Goal: Communication & Community: Answer question/provide support

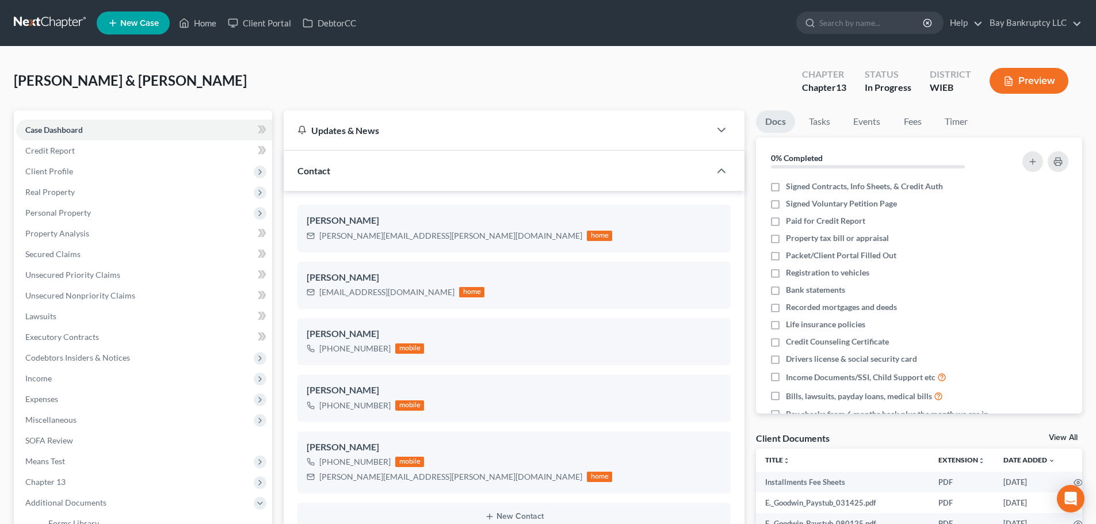
select select "3"
select select "4"
select select "0"
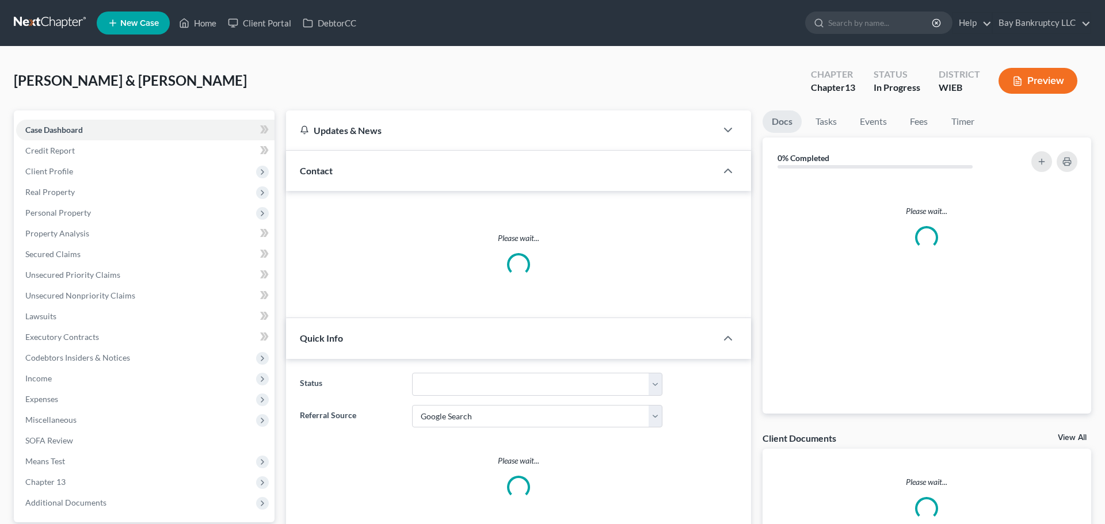
select select "4"
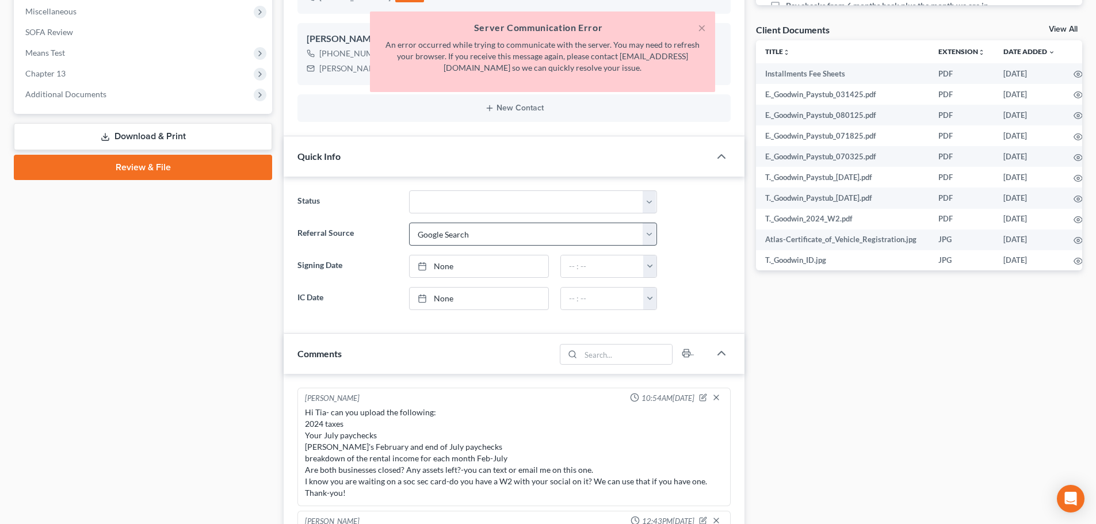
scroll to position [9123, 0]
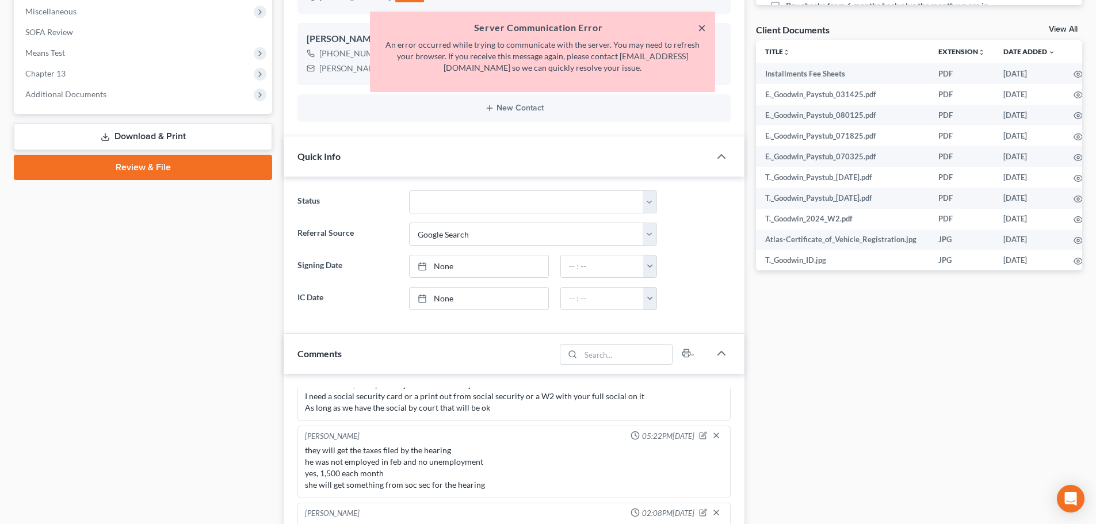
click at [705, 28] on button "×" at bounding box center [702, 28] width 8 height 14
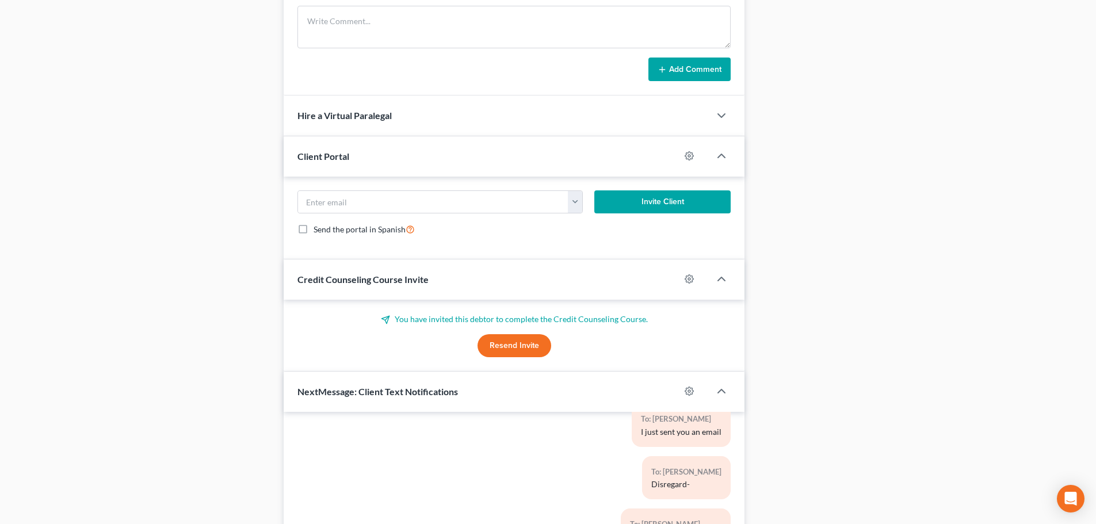
scroll to position [1173, 0]
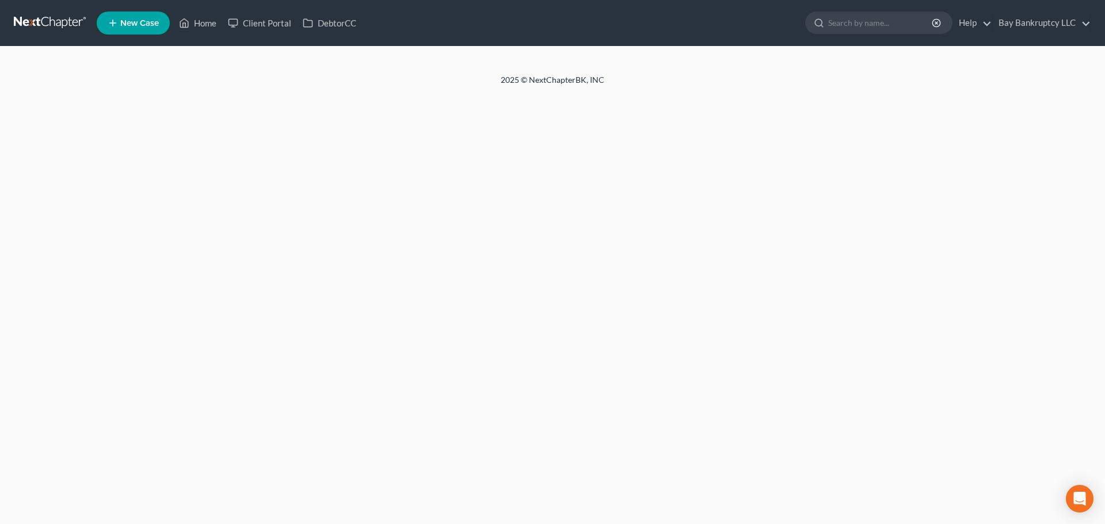
select select "3"
select select "4"
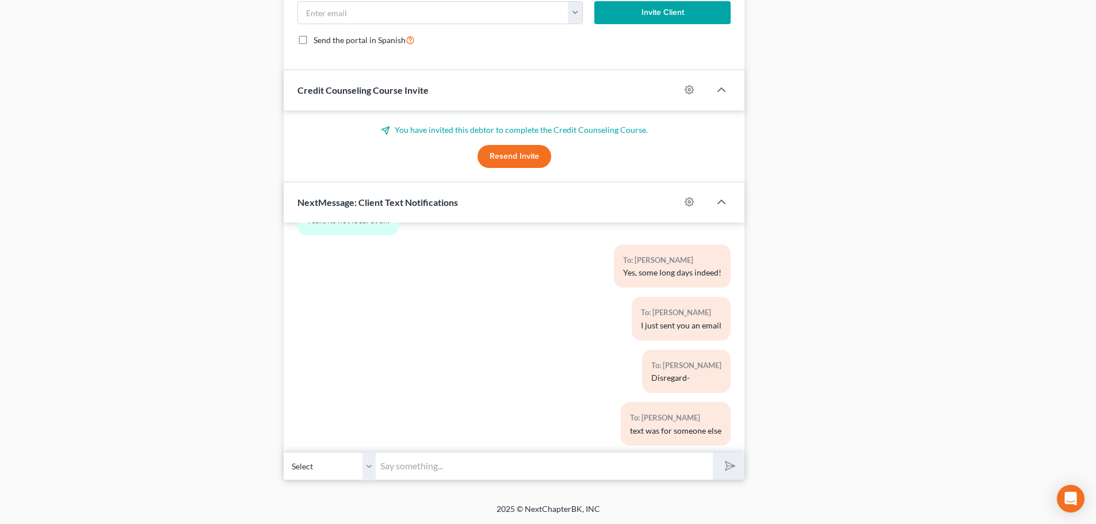
scroll to position [9123, 0]
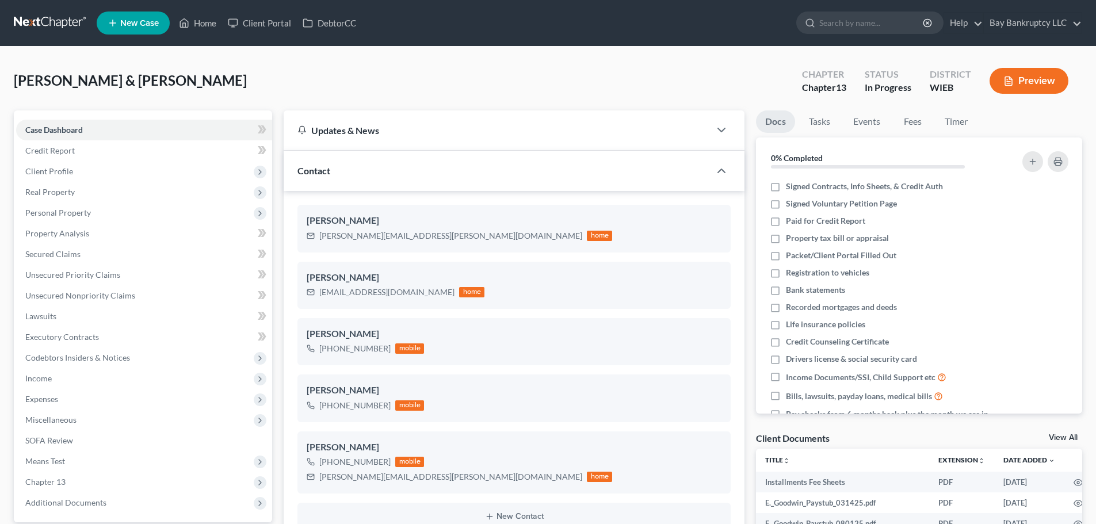
select select "3"
select select "4"
select select "0"
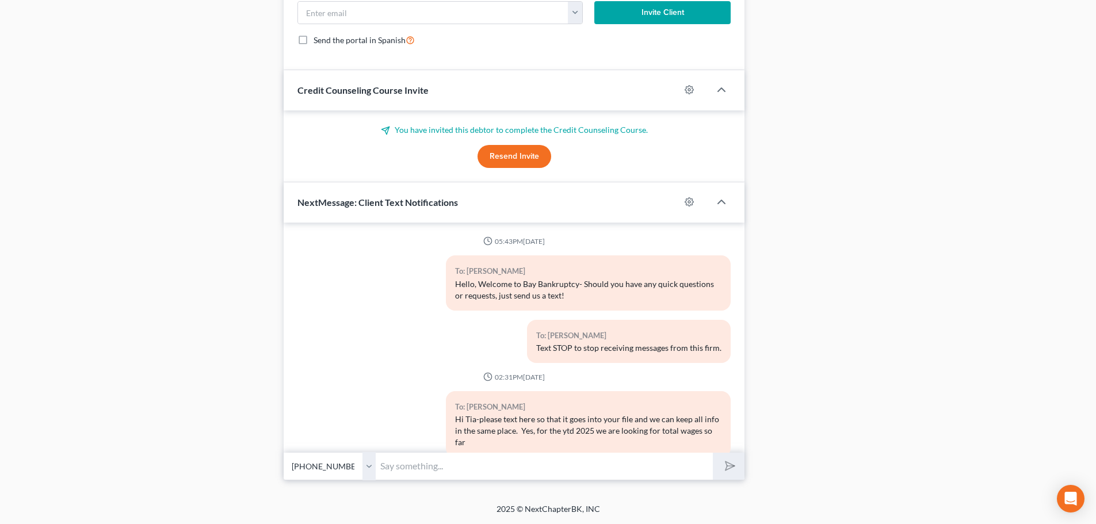
scroll to position [1173, 0]
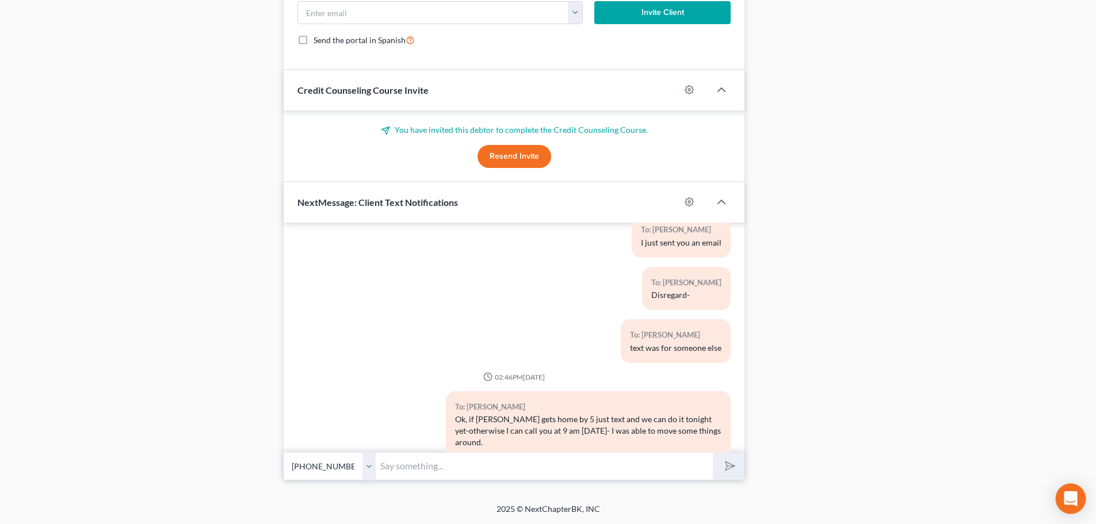
click at [1066, 492] on icon "Open Intercom Messenger" at bounding box center [1070, 498] width 13 height 15
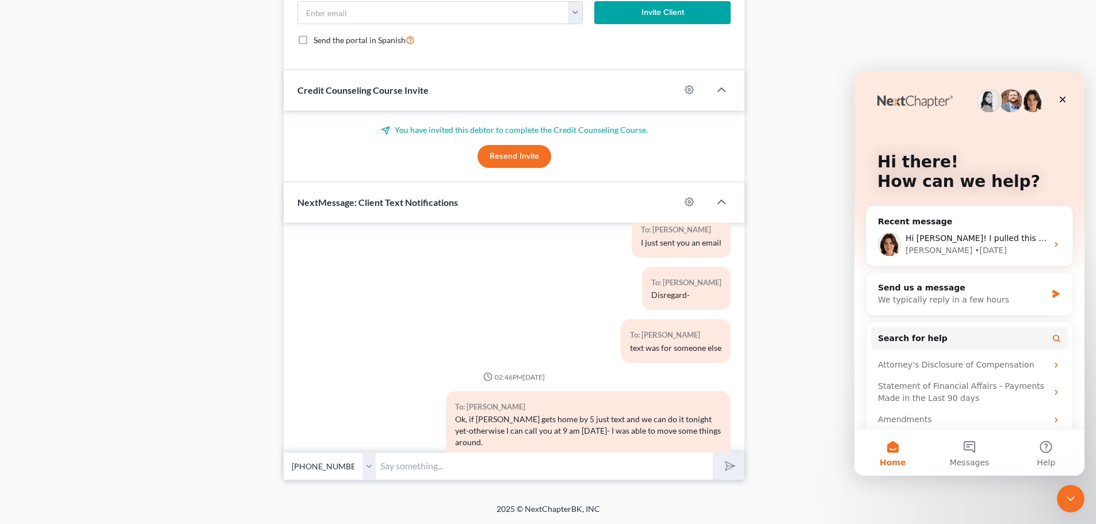
scroll to position [0, 0]
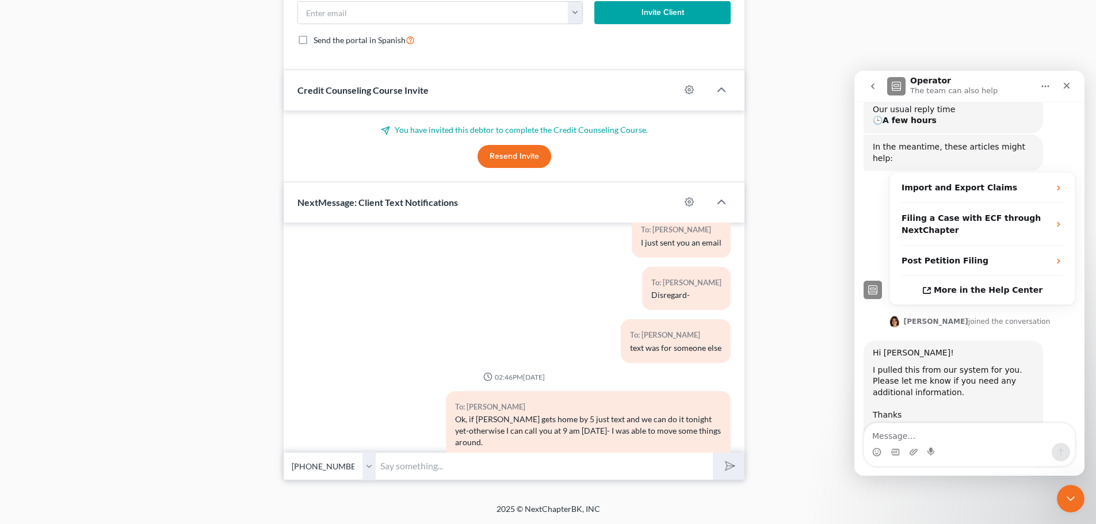
scroll to position [185, 0]
click at [913, 425] on div "Bay Bankru...s 2024.pdf" at bounding box center [933, 431] width 97 height 12
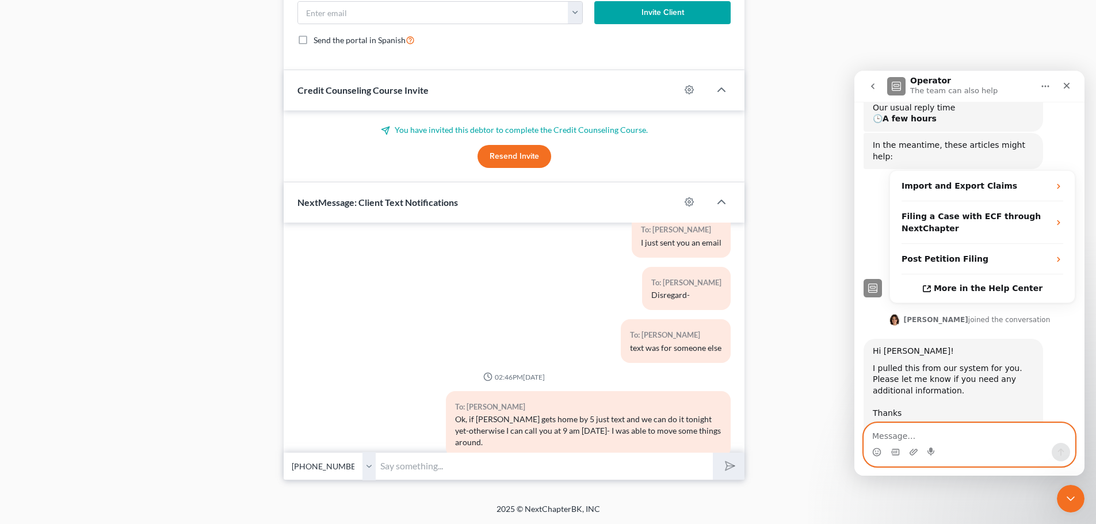
click at [889, 436] on textarea "Message…" at bounding box center [969, 434] width 211 height 20
type textarea "thank-you!"
click at [1061, 450] on icon "Send a message…" at bounding box center [1061, 452] width 6 height 7
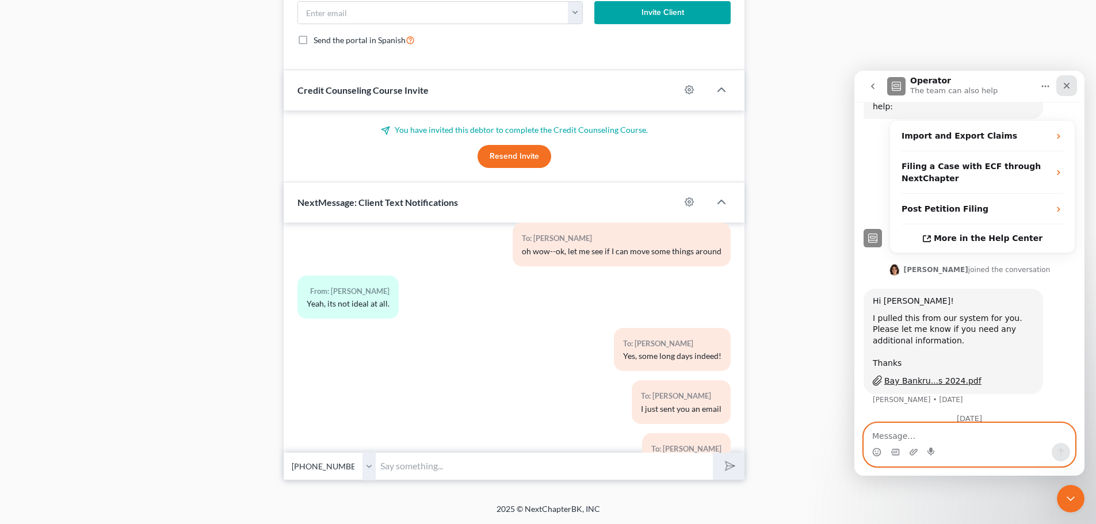
scroll to position [8950, 0]
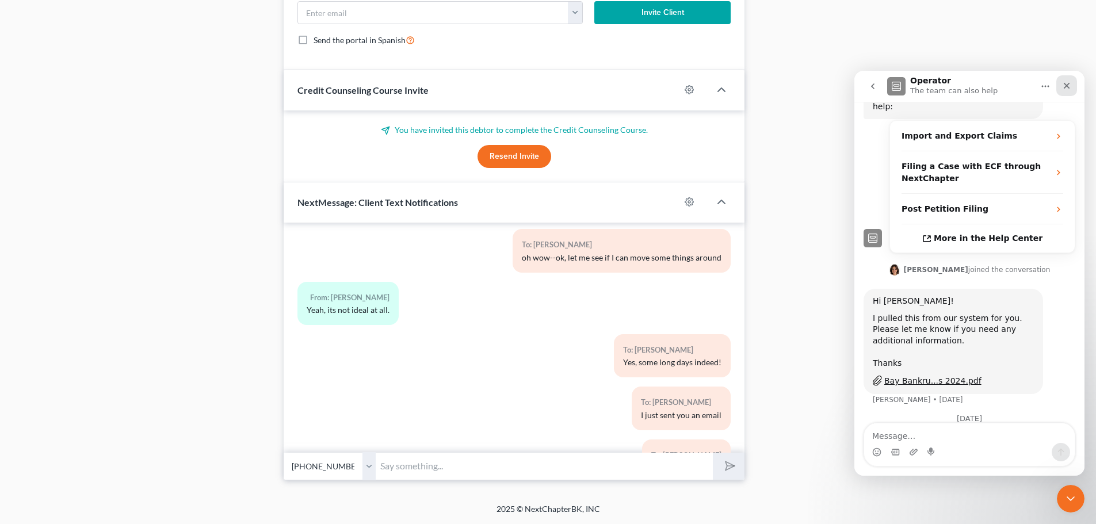
click at [1063, 81] on div "Close" at bounding box center [1067, 85] width 21 height 21
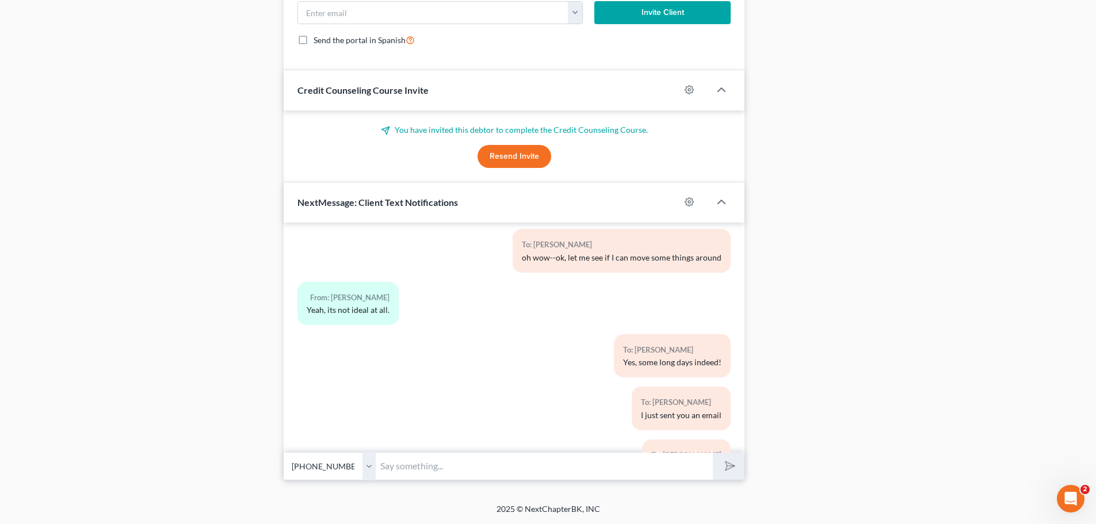
scroll to position [250, 0]
